Goal: Task Accomplishment & Management: Use online tool/utility

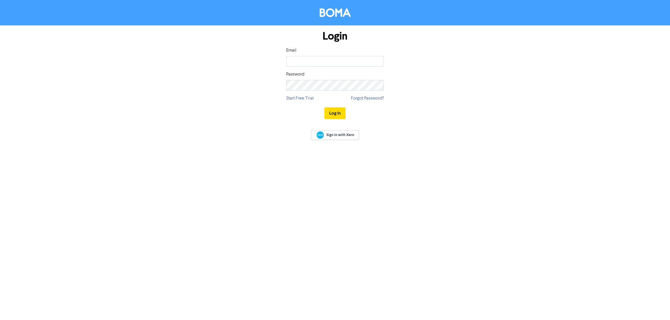
type input "[PERSON_NAME][EMAIL_ADDRESS][DOMAIN_NAME]"
click at [324, 107] on button "Log In" at bounding box center [334, 113] width 21 height 12
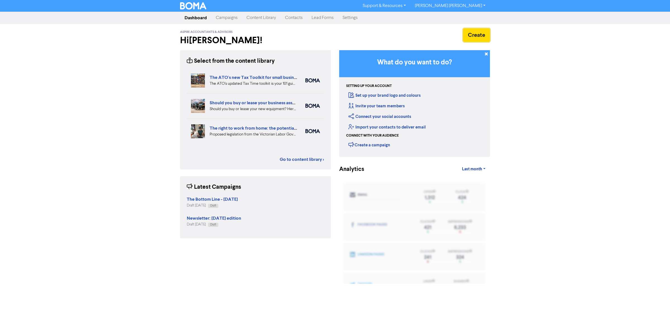
drag, startPoint x: 479, startPoint y: 32, endPoint x: 298, endPoint y: 24, distance: 181.3
click at [338, 22] on div "Support & Resources Video Tutorials FAQ & Guides Marketing Education [PERSON_NA…" at bounding box center [335, 160] width 670 height 320
click at [221, 13] on link "Campaigns" at bounding box center [226, 17] width 31 height 11
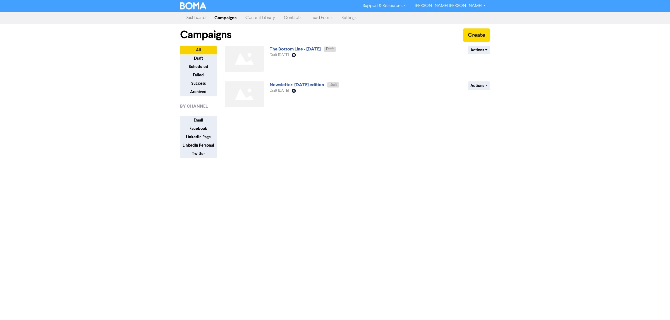
click at [224, 16] on link "Campaigns" at bounding box center [225, 17] width 31 height 11
click at [282, 49] on link "The Bottom Line - [DATE]" at bounding box center [295, 49] width 51 height 6
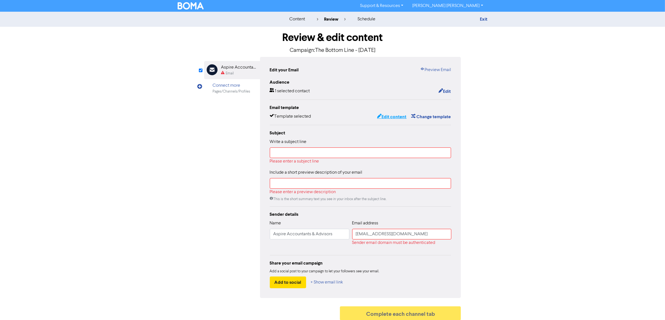
click at [394, 116] on button "Edit content" at bounding box center [392, 116] width 30 height 7
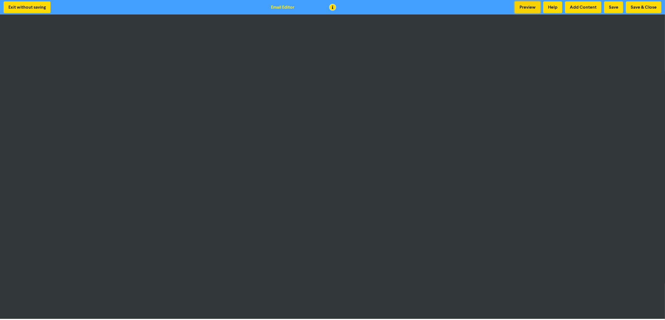
click at [524, 5] on button "Preview" at bounding box center [527, 7] width 26 height 12
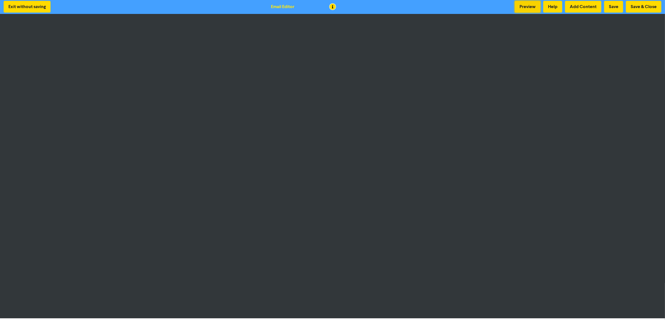
click at [519, 7] on button "Preview" at bounding box center [527, 7] width 26 height 12
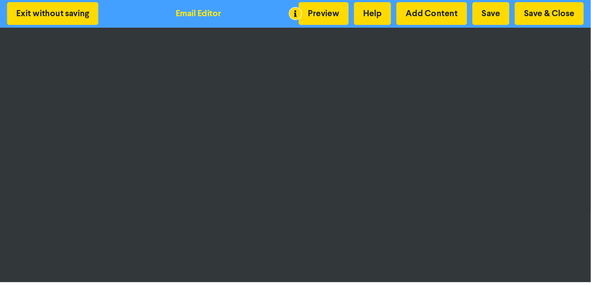
scroll to position [0, 0]
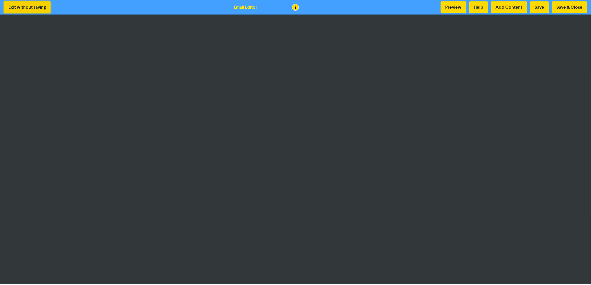
click at [21, 7] on button "Exit without saving" at bounding box center [27, 7] width 47 height 12
